Goal: Task Accomplishment & Management: Manage account settings

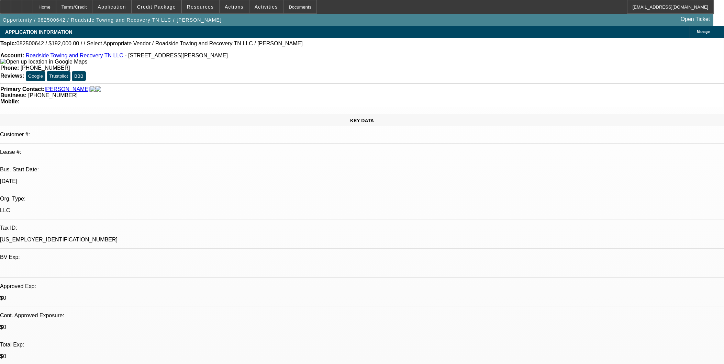
select select "0.2"
select select "2"
select select "0.1"
select select "4"
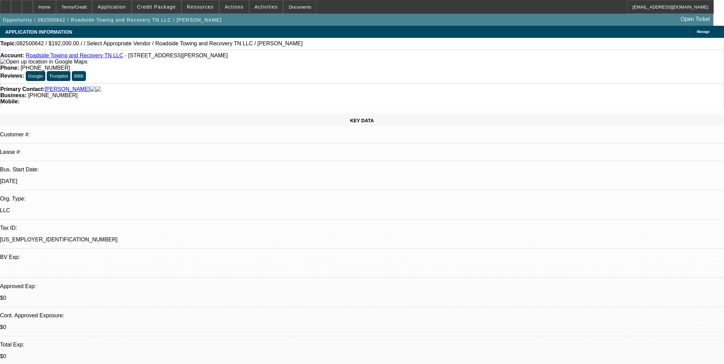
scroll to position [114, 0]
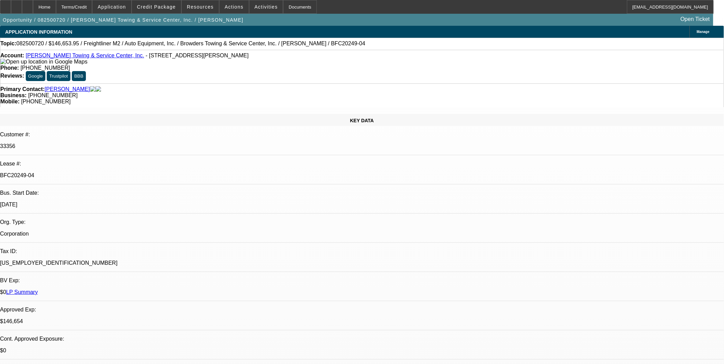
select select "0"
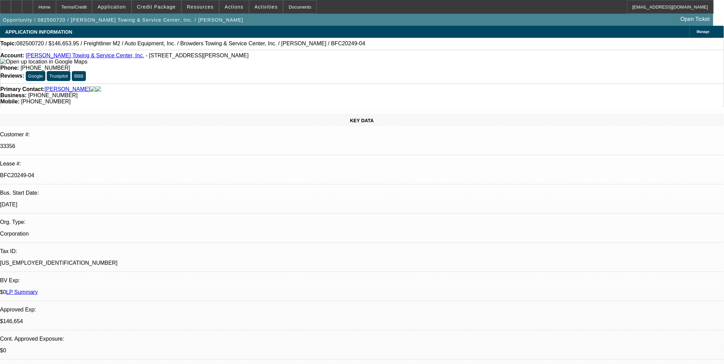
select select "0"
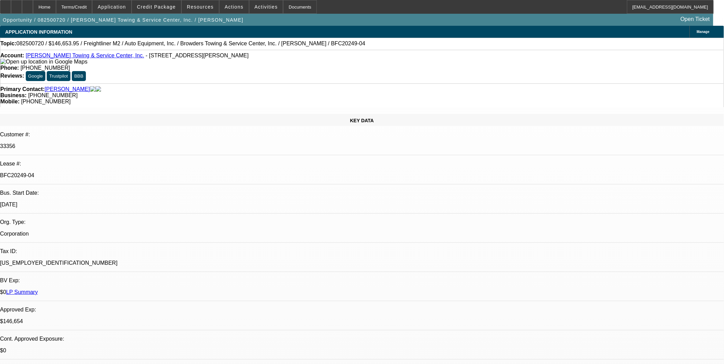
select select "0"
select select "1"
select select "2"
select select "6"
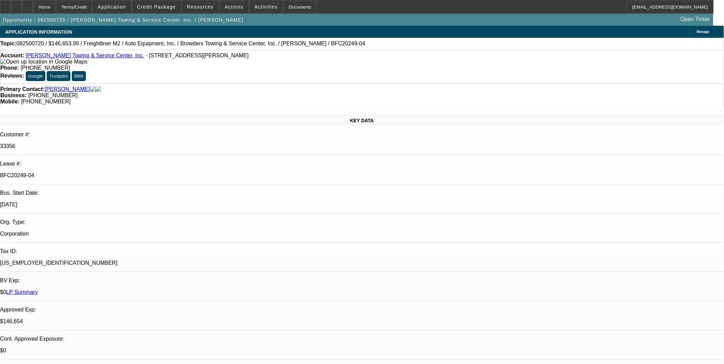
select select "1"
select select "2"
select select "6"
select select "1"
select select "2"
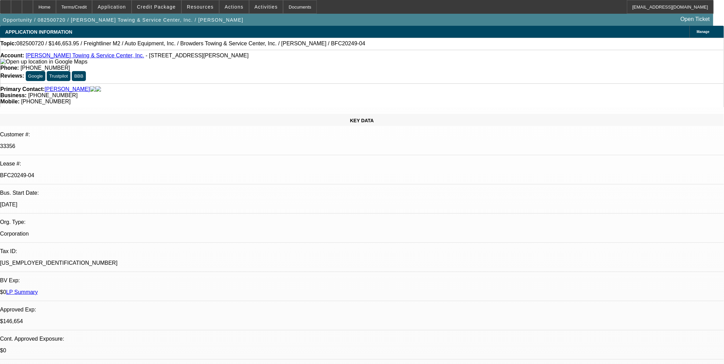
select select "6"
select select "1"
select select "2"
select select "6"
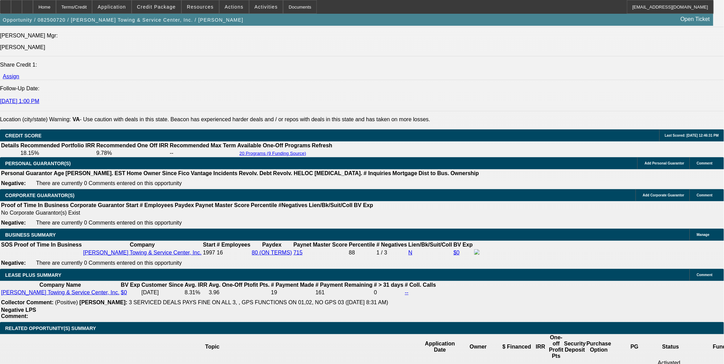
scroll to position [954, 0]
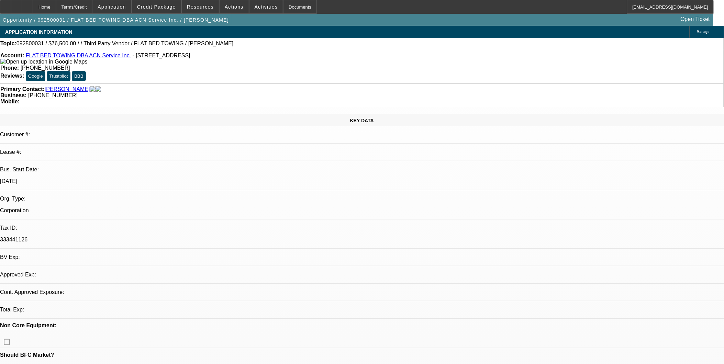
select select "0.15"
select select "2"
select select "0.1"
select select "4"
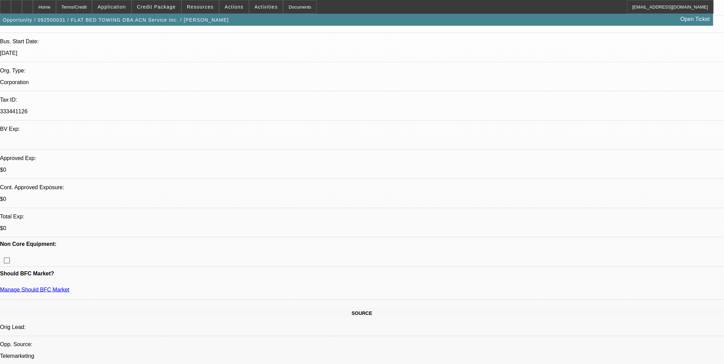
scroll to position [114, 0]
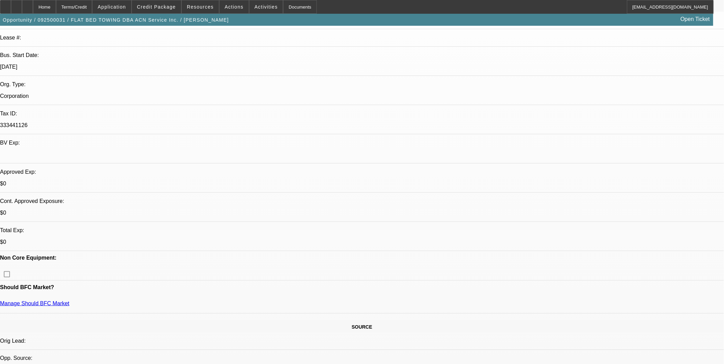
drag, startPoint x: 599, startPoint y: 251, endPoint x: 615, endPoint y: 268, distance: 23.8
click at [33, 1] on div at bounding box center [27, 7] width 11 height 14
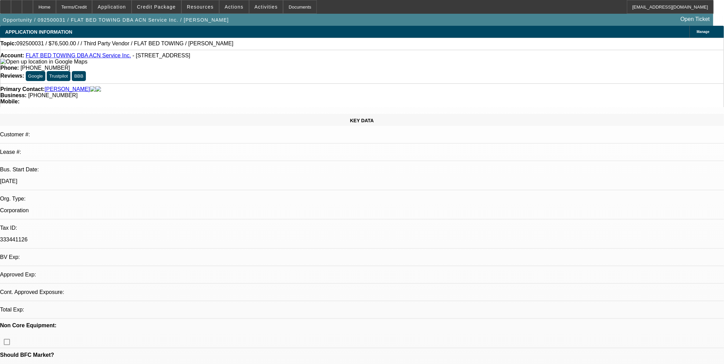
select select "0.15"
select select "2"
select select "0.1"
select select "4"
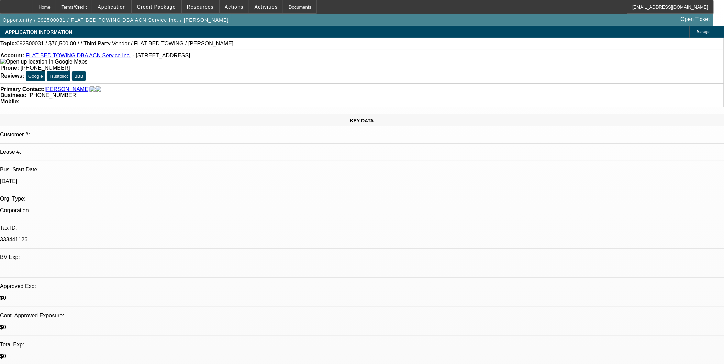
drag, startPoint x: 557, startPoint y: 287, endPoint x: 536, endPoint y: 283, distance: 21.0
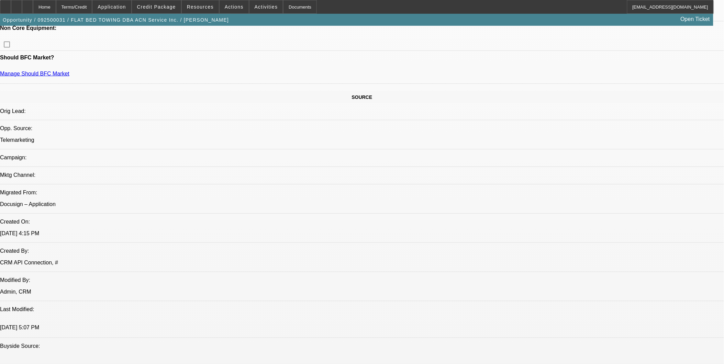
scroll to position [458, 0]
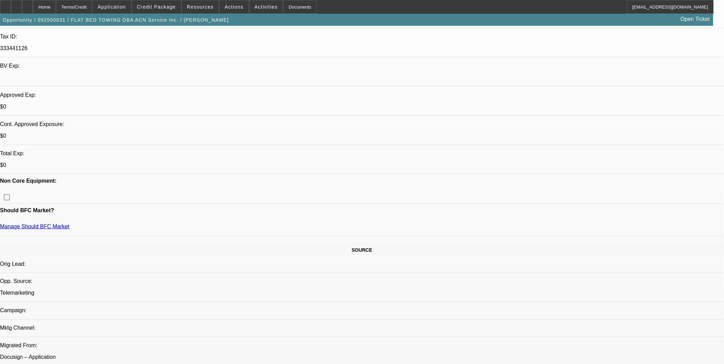
scroll to position [191, 0]
click at [33, 5] on div at bounding box center [27, 7] width 11 height 14
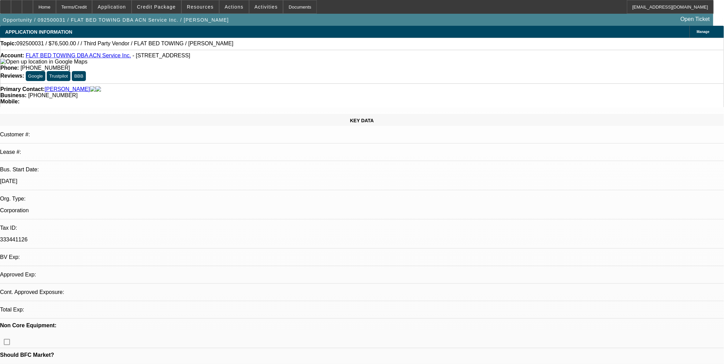
select select "0.15"
select select "2"
select select "0.1"
select select "1"
select select "2"
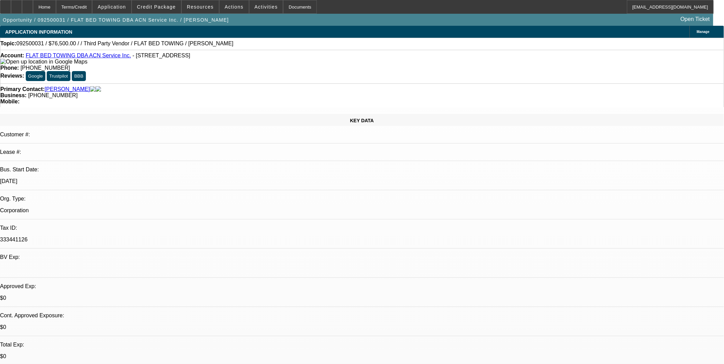
select select "4"
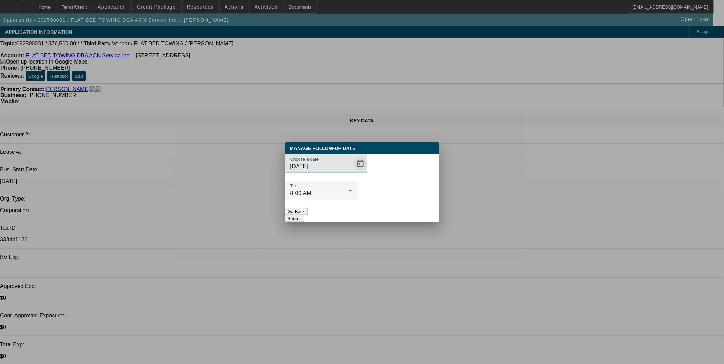
click at [352, 172] on span "Open calendar" at bounding box center [360, 164] width 16 height 16
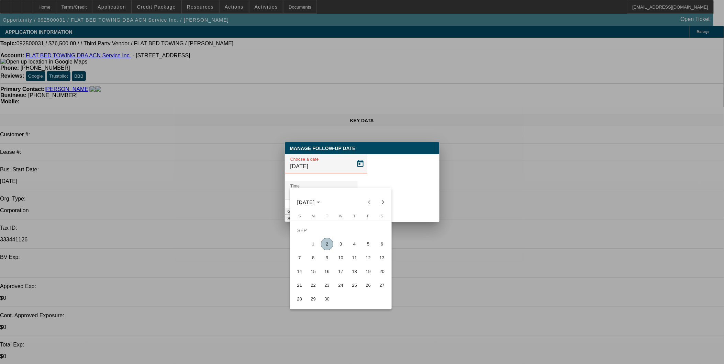
click at [353, 245] on span "4" at bounding box center [354, 244] width 12 height 12
type input "[DATE]"
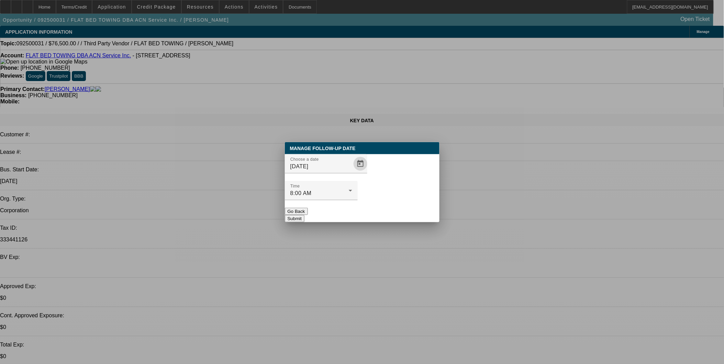
click at [304, 215] on button "Submit" at bounding box center [295, 218] width 20 height 7
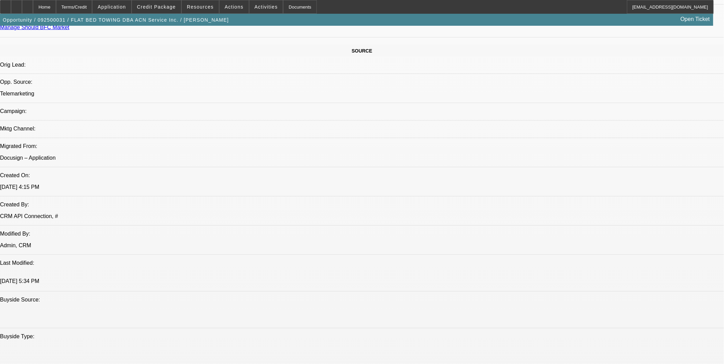
scroll to position [420, 0]
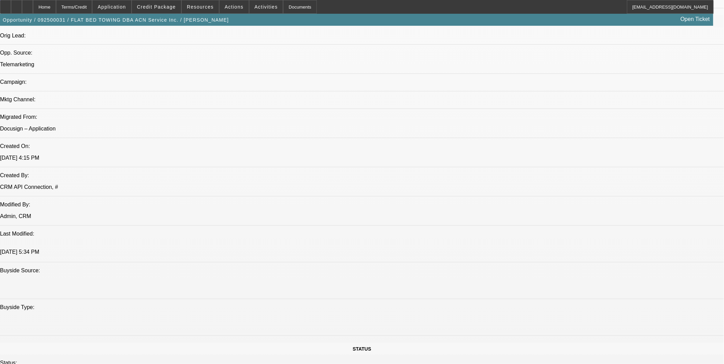
drag, startPoint x: 265, startPoint y: 176, endPoint x: 299, endPoint y: 182, distance: 34.3
drag, startPoint x: 299, startPoint y: 182, endPoint x: 311, endPoint y: 197, distance: 19.1
